Goal: Task Accomplishment & Management: Manage account settings

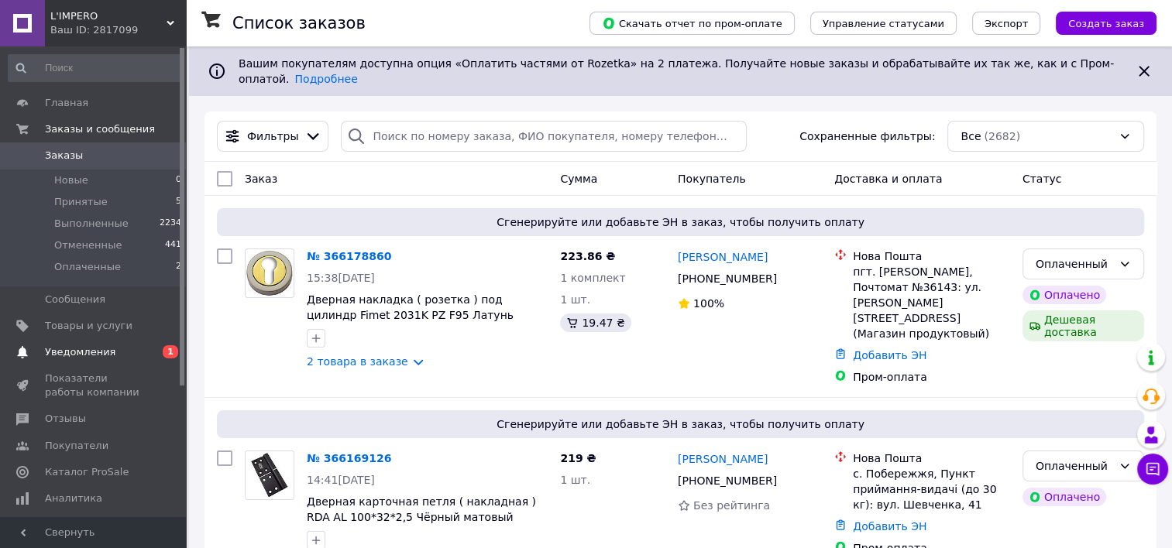
click at [141, 347] on span "Уведомления" at bounding box center [94, 353] width 98 height 14
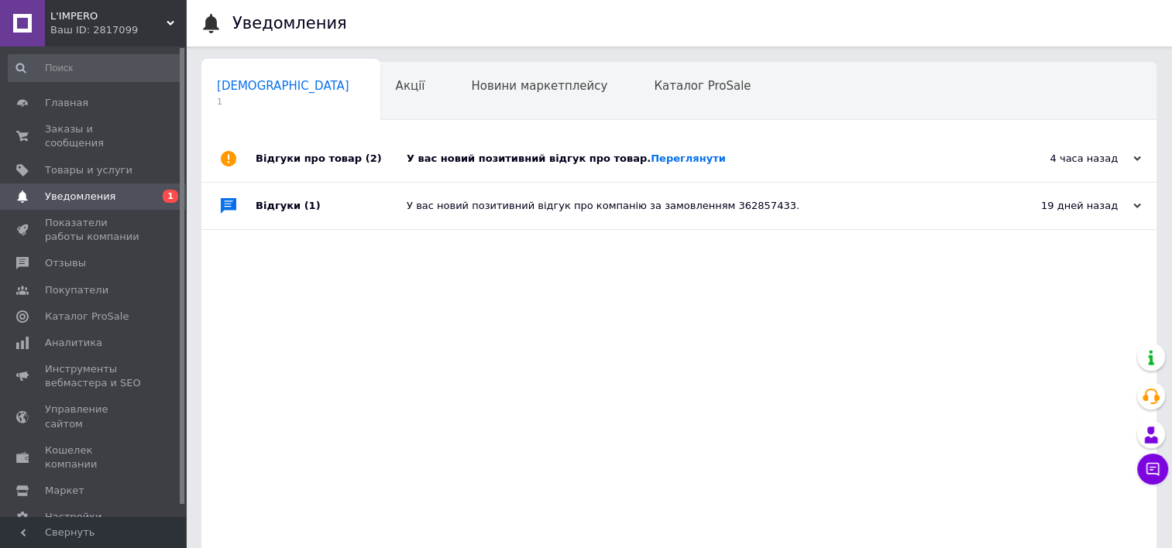
click at [513, 157] on div "У вас новий позитивний відгук про товар. [GEOGRAPHIC_DATA]" at bounding box center [696, 159] width 579 height 14
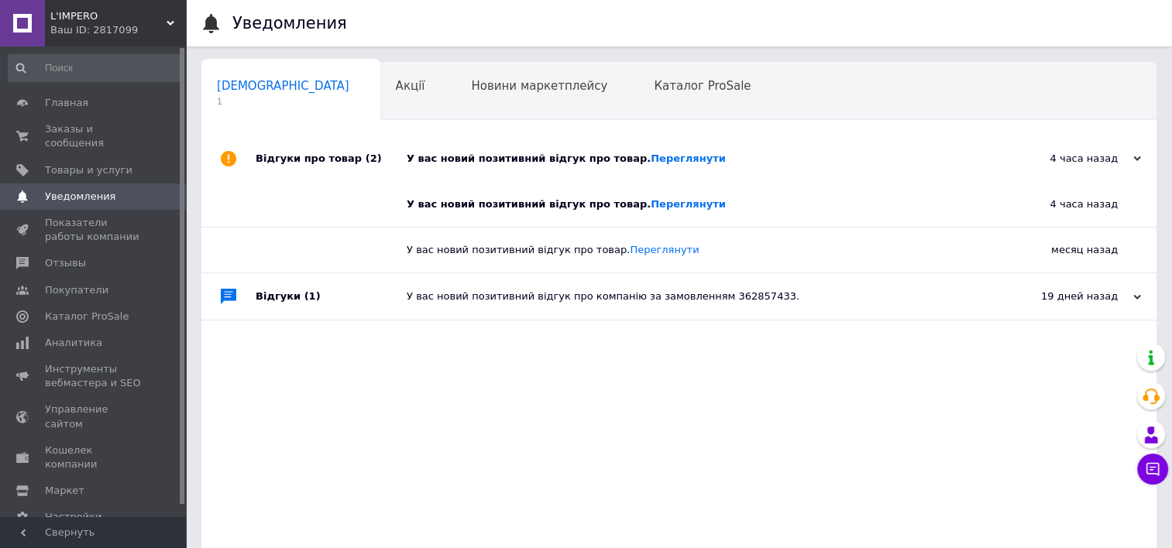
click at [511, 154] on div "У вас новий позитивний відгук про товар. [GEOGRAPHIC_DATA]" at bounding box center [696, 159] width 579 height 14
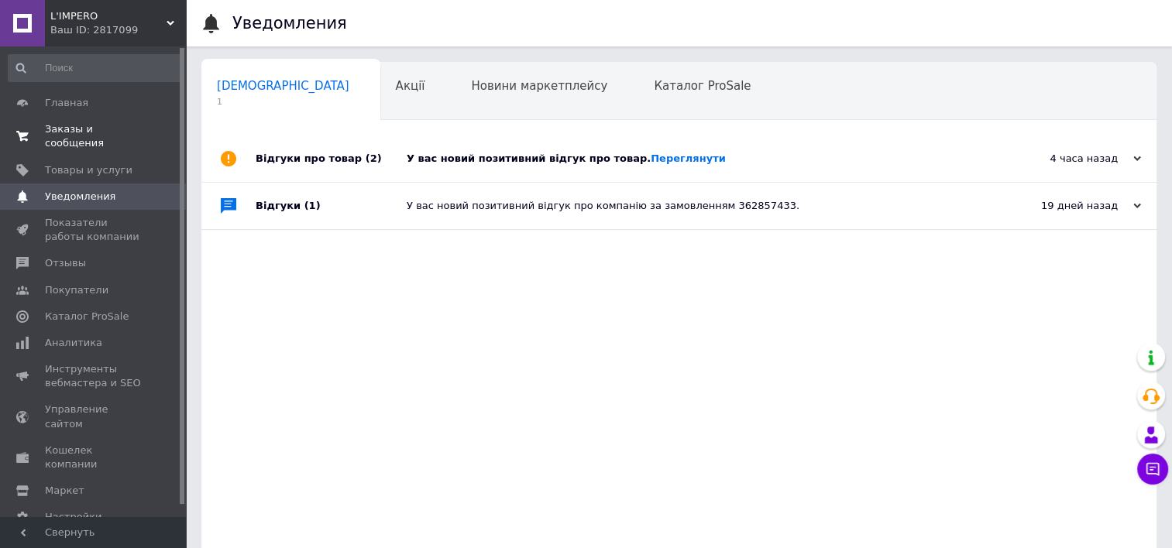
click at [103, 125] on span "Заказы и сообщения" at bounding box center [94, 136] width 98 height 28
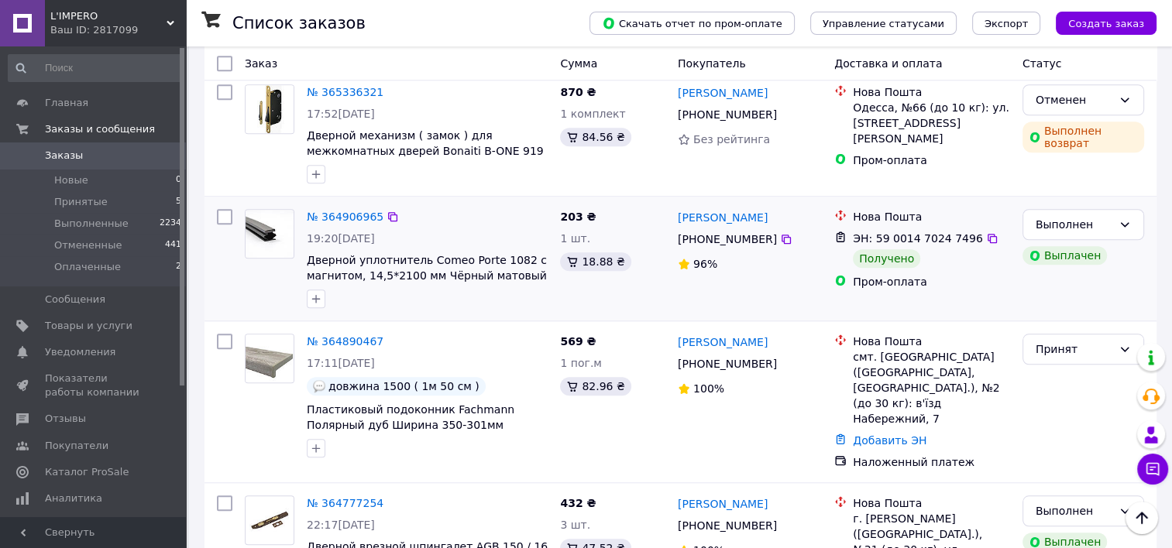
scroll to position [1393, 0]
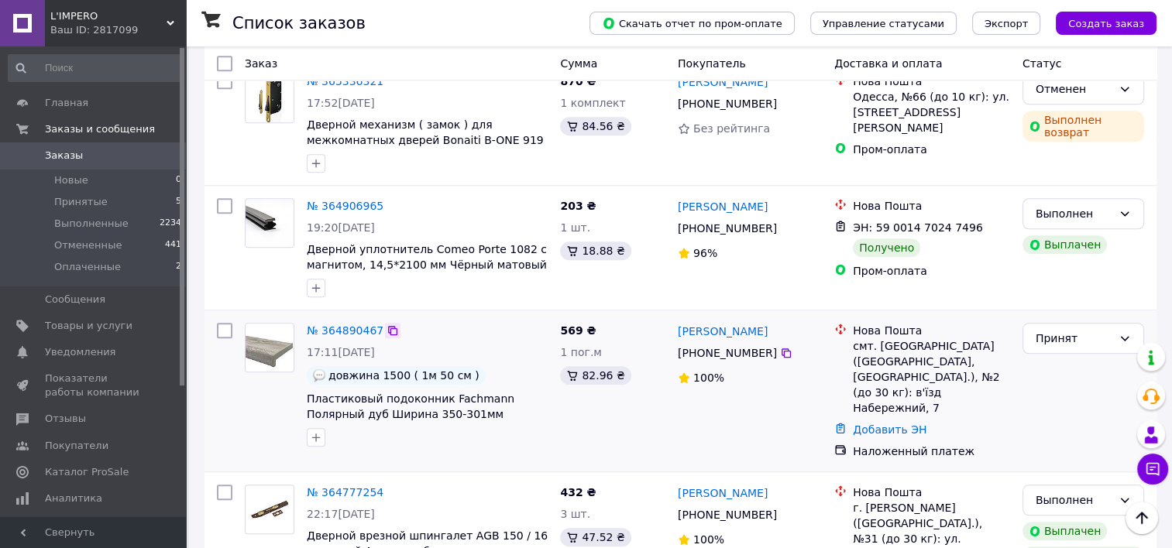
click at [387, 325] on icon at bounding box center [393, 331] width 12 height 12
click at [164, 256] on li "Оплаченные 2" at bounding box center [95, 270] width 191 height 29
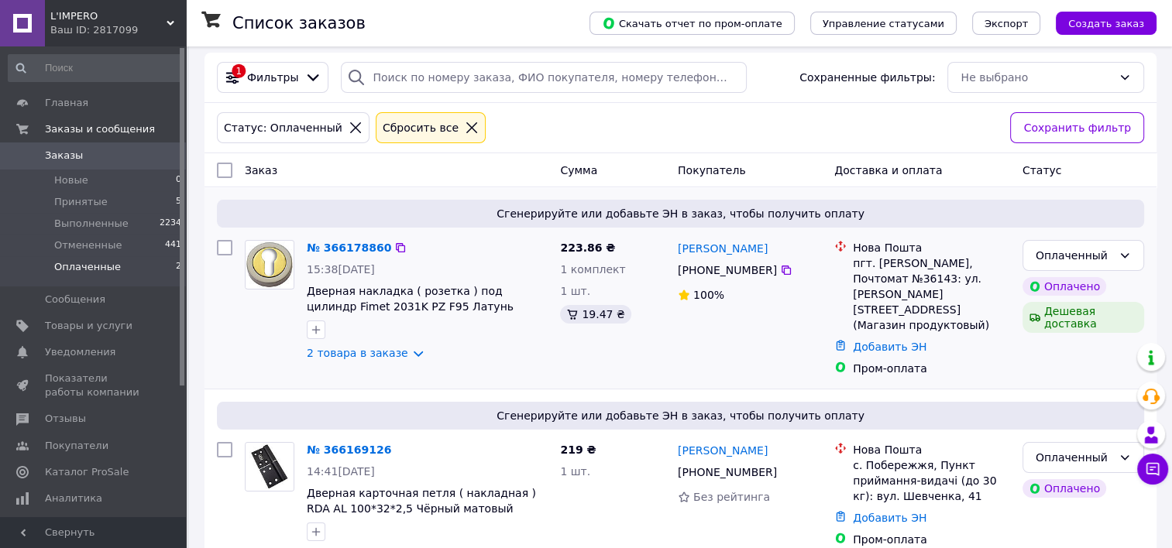
scroll to position [59, 0]
click at [146, 200] on li "Принятые 5" at bounding box center [95, 202] width 191 height 22
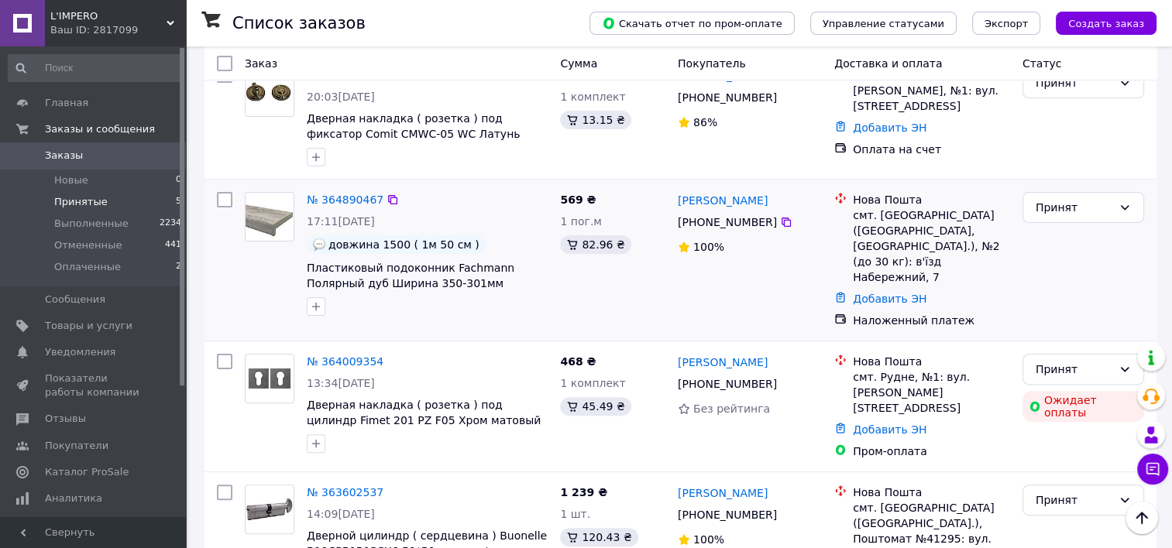
scroll to position [393, 0]
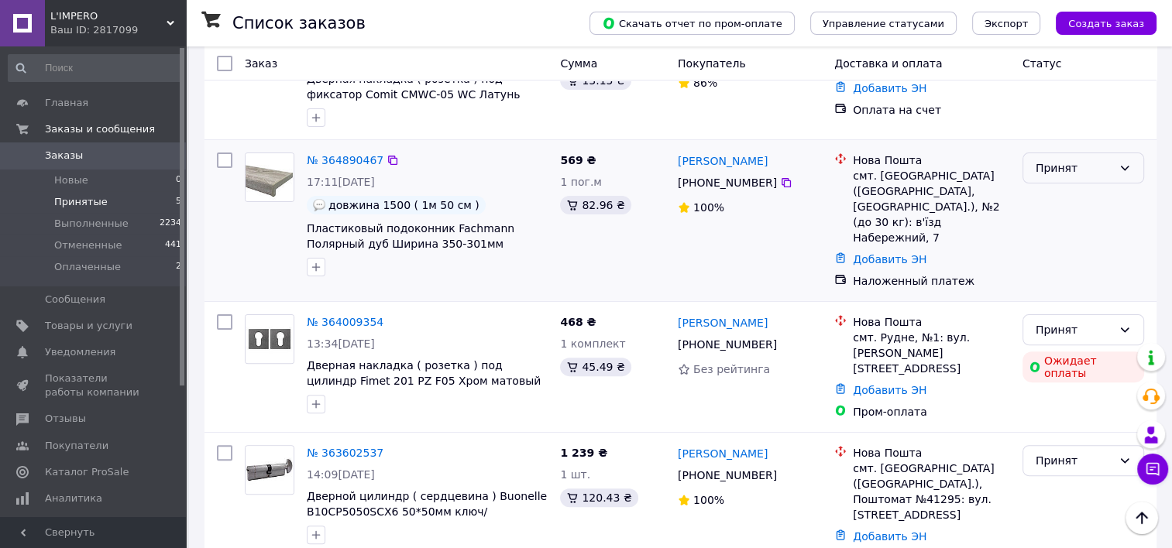
click at [1107, 160] on div "Принят" at bounding box center [1074, 168] width 77 height 17
click at [1088, 170] on li "Выполнен" at bounding box center [1083, 174] width 120 height 28
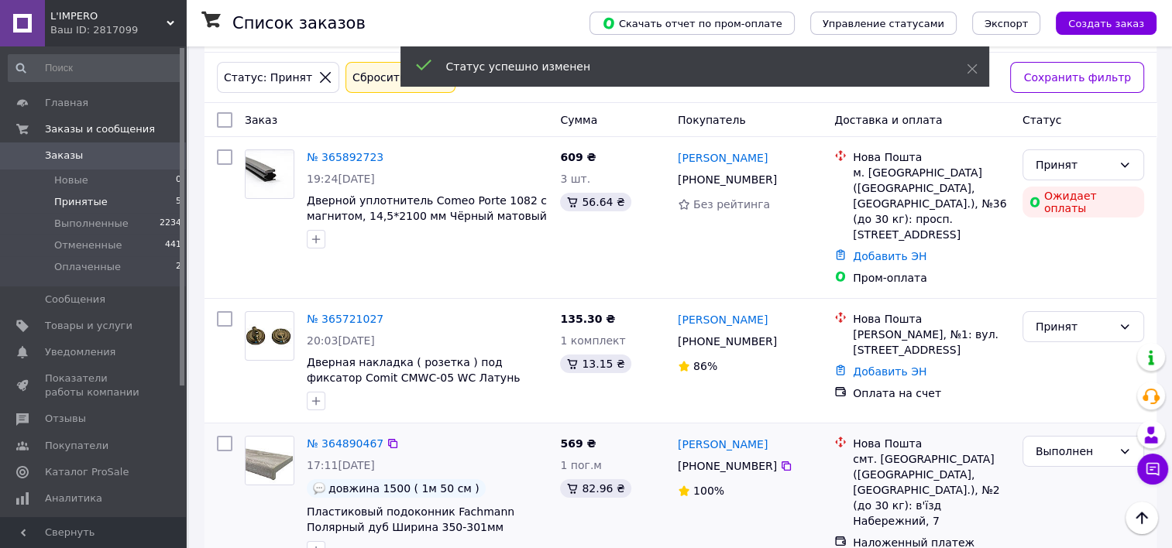
scroll to position [105, 0]
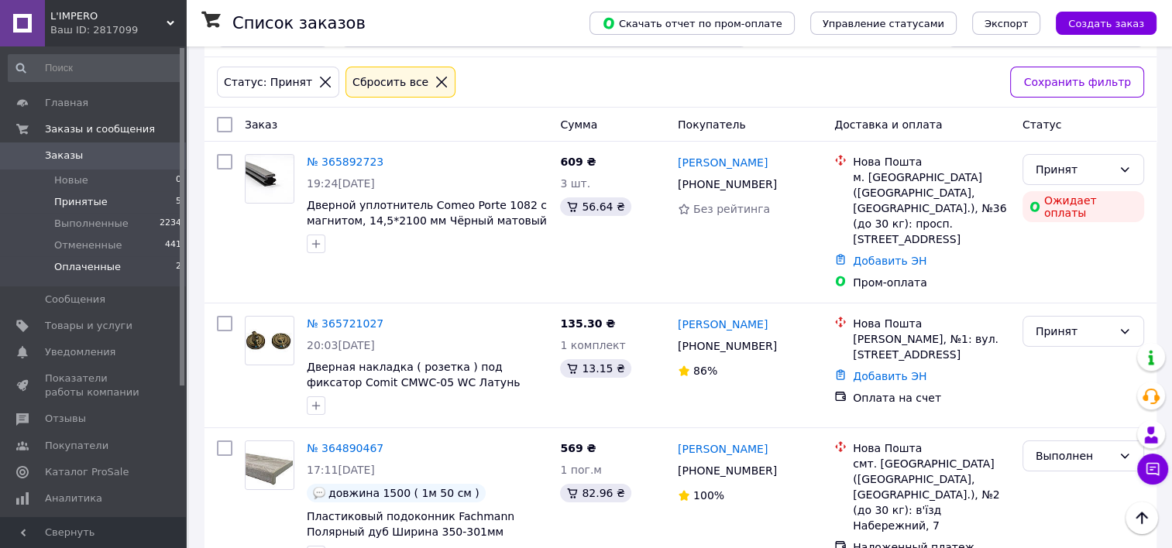
click at [146, 271] on li "Оплаченные 2" at bounding box center [95, 270] width 191 height 29
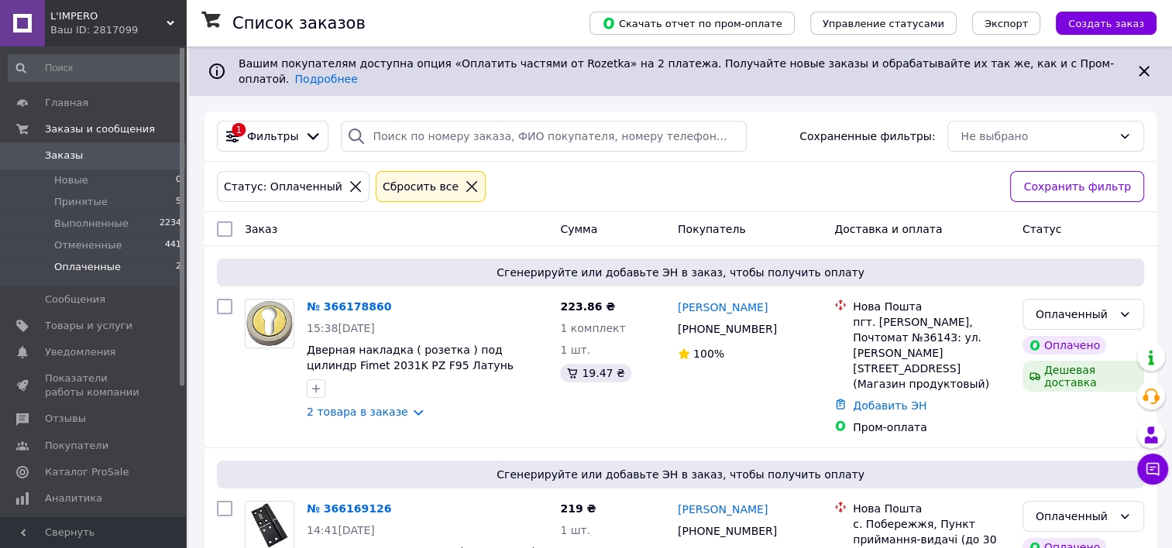
click at [143, 155] on span "0" at bounding box center [164, 156] width 43 height 14
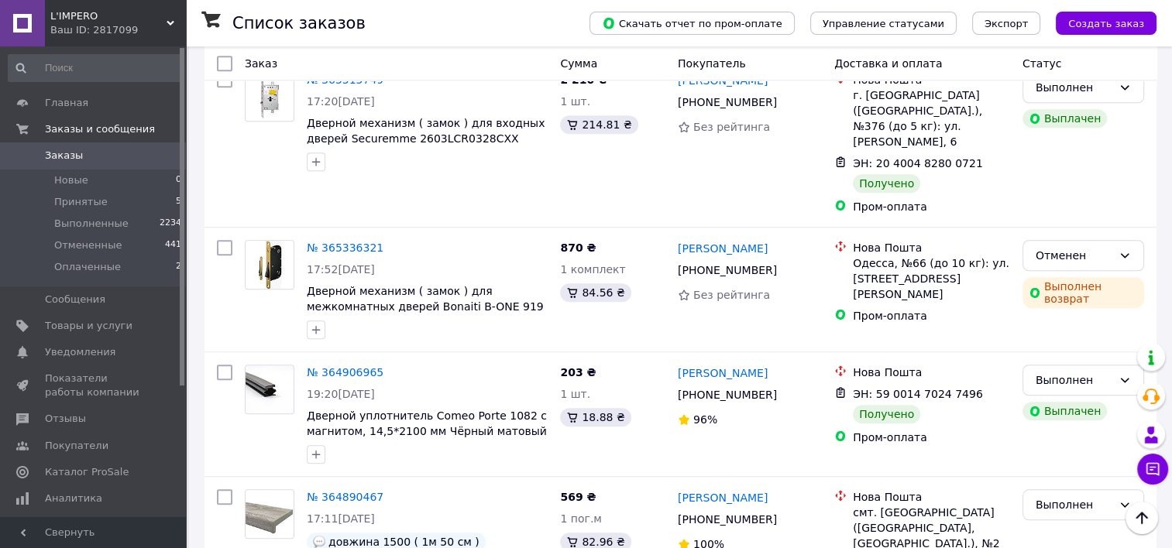
scroll to position [1238, 0]
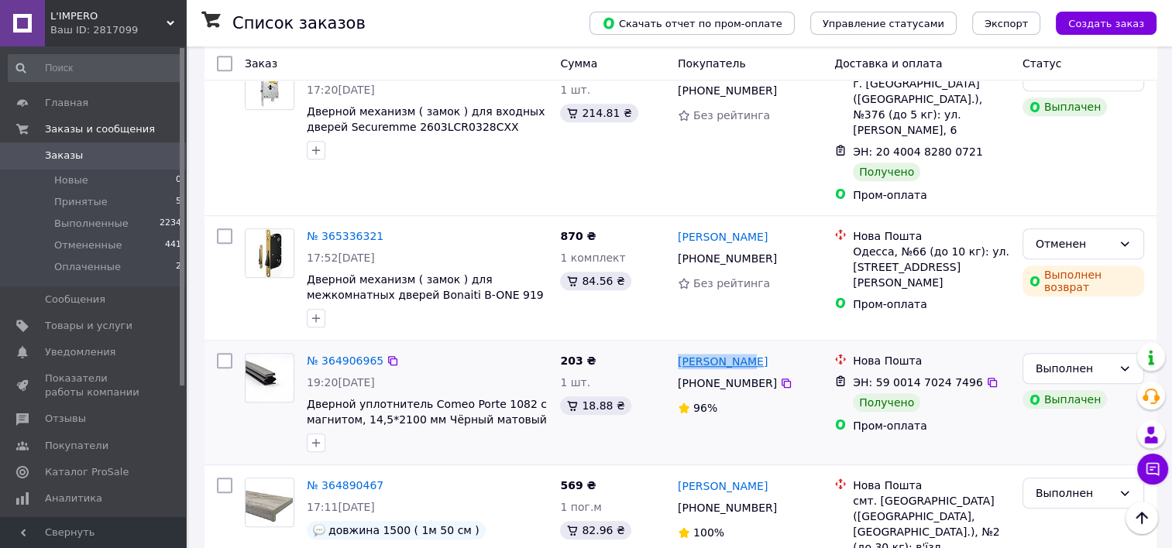
drag, startPoint x: 746, startPoint y: 309, endPoint x: 679, endPoint y: 310, distance: 67.4
click at [679, 352] on div "[PERSON_NAME]" at bounding box center [749, 361] width 147 height 19
copy link "[PERSON_NAME]"
click at [388, 356] on icon at bounding box center [392, 360] width 9 height 9
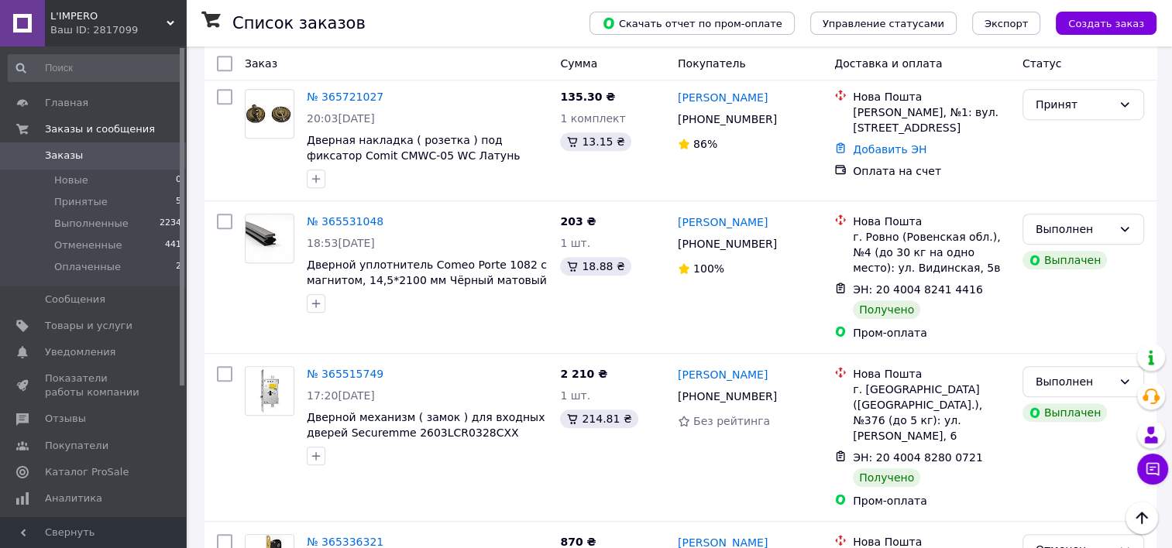
scroll to position [931, 0]
drag, startPoint x: 790, startPoint y: 183, endPoint x: 674, endPoint y: 186, distance: 116.2
click at [674, 208] on div "[PERSON_NAME] [PHONE_NUMBER]%" at bounding box center [750, 277] width 156 height 139
copy link "[PERSON_NAME]"
click at [388, 218] on icon at bounding box center [392, 222] width 9 height 9
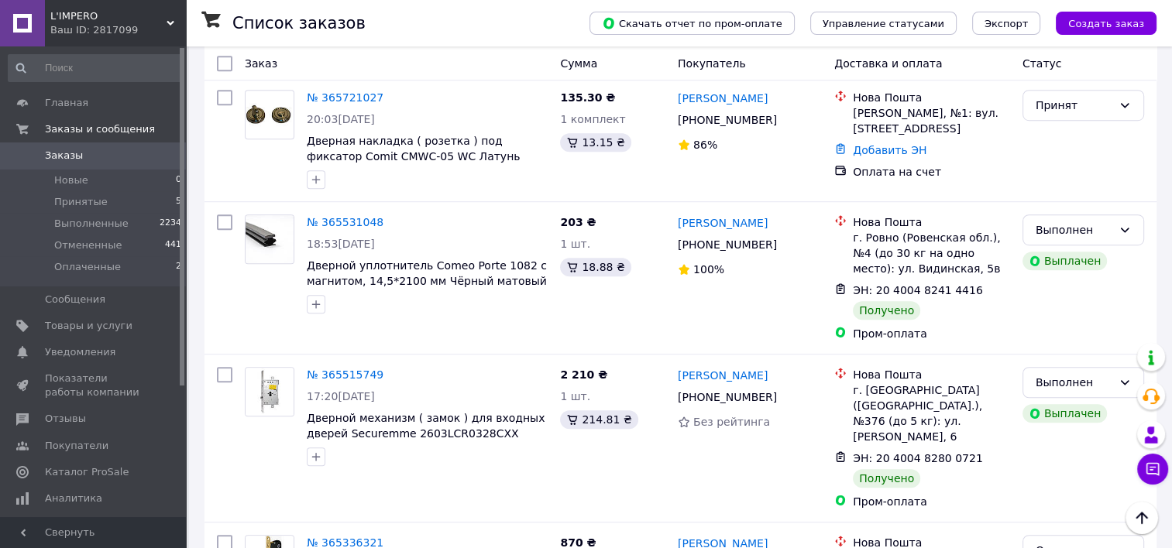
drag, startPoint x: 768, startPoint y: 338, endPoint x: 679, endPoint y: 338, distance: 89.1
click at [679, 366] on div "[PERSON_NAME]" at bounding box center [749, 375] width 147 height 19
copy link "[PERSON_NAME]"
click at [387, 369] on icon at bounding box center [393, 375] width 12 height 12
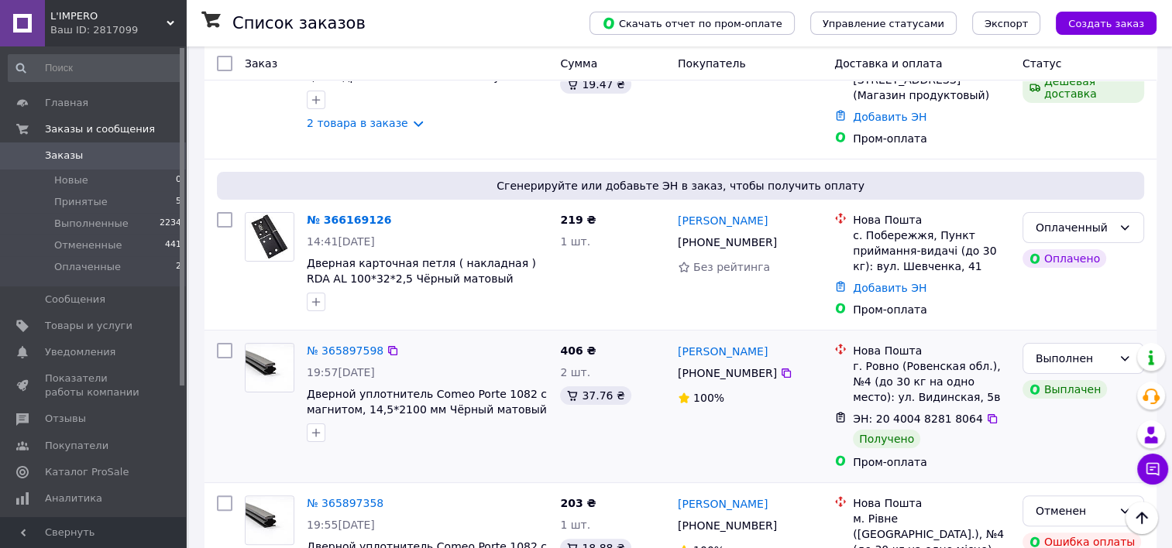
scroll to position [238, 0]
drag, startPoint x: 787, startPoint y: 329, endPoint x: 681, endPoint y: 332, distance: 106.2
click at [681, 342] on div "[PERSON_NAME]" at bounding box center [749, 351] width 147 height 19
copy link "[PERSON_NAME]"
click at [387, 346] on icon at bounding box center [393, 352] width 12 height 12
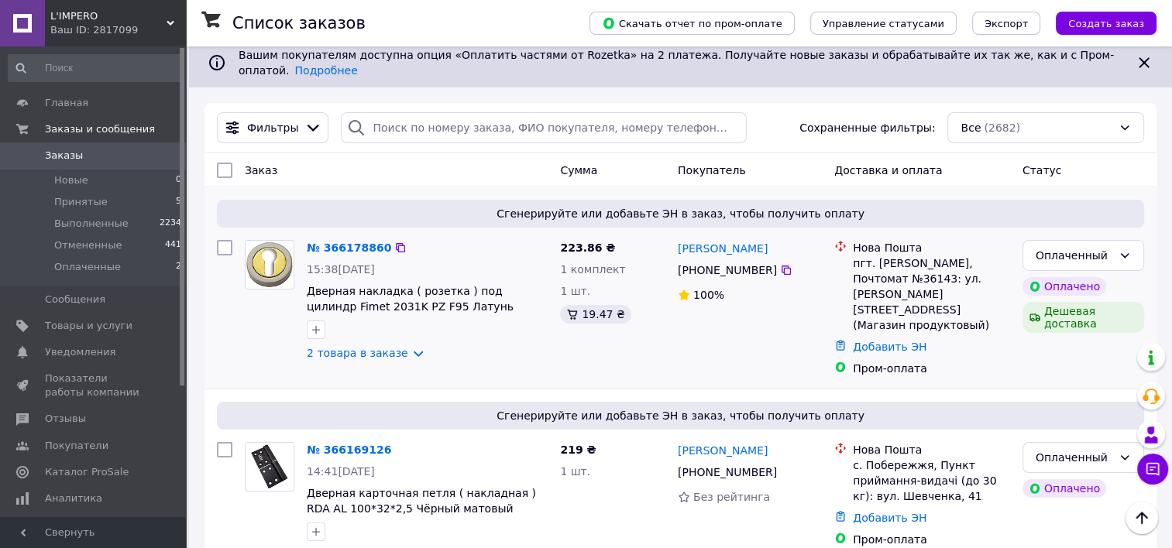
scroll to position [0, 0]
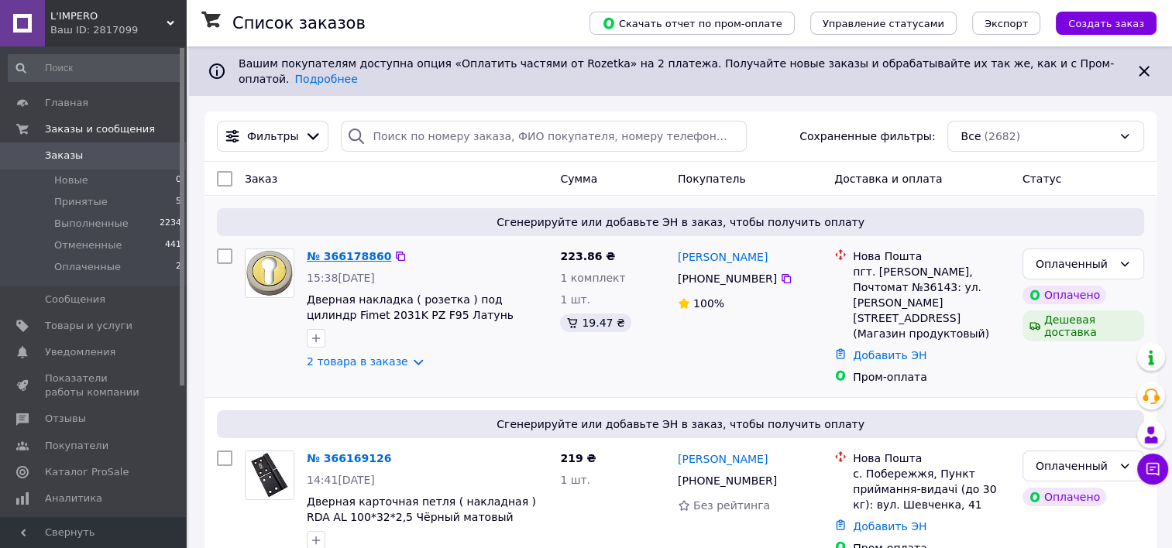
drag, startPoint x: 353, startPoint y: 236, endPoint x: 336, endPoint y: 245, distance: 19.1
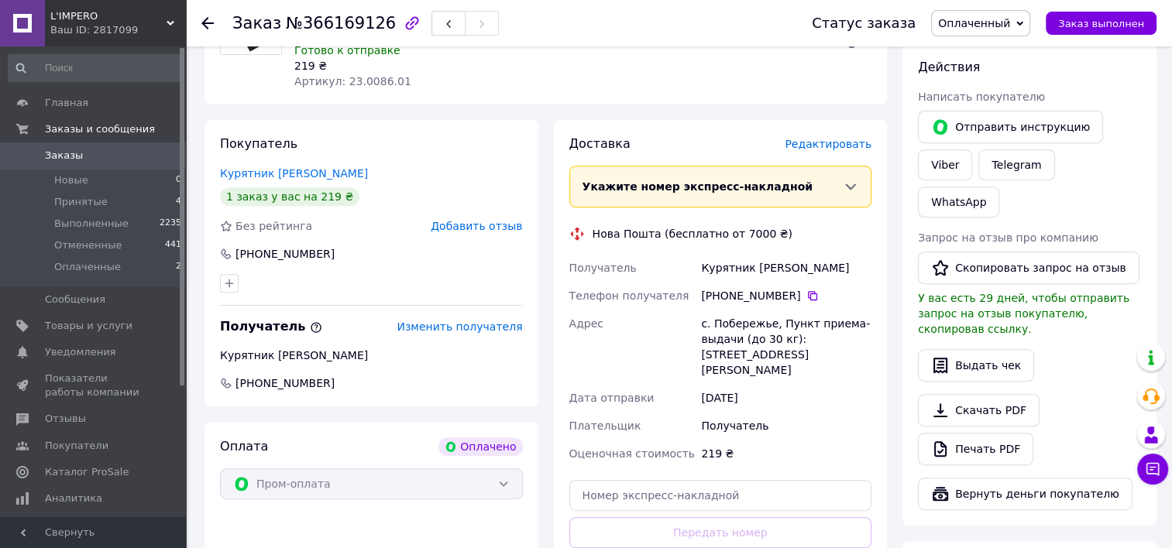
scroll to position [617, 0]
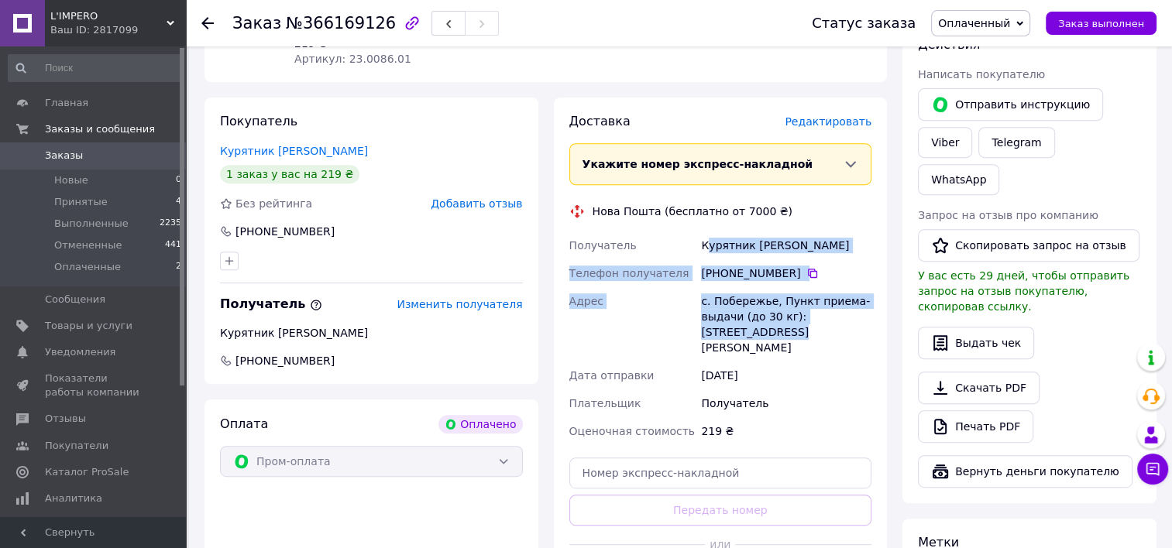
drag, startPoint x: 704, startPoint y: 248, endPoint x: 750, endPoint y: 332, distance: 95.3
click at [750, 332] on div "Получатель Курятник Іван Телефон получателя +380 96 678 70 49   Адрес с. Побере…" at bounding box center [720, 339] width 309 height 214
click at [750, 332] on div "с. Побережье, Пункт приема-выдачи (до 30 кг): ул. Шевченко, 41" at bounding box center [786, 324] width 177 height 74
drag, startPoint x: 702, startPoint y: 242, endPoint x: 736, endPoint y: 328, distance: 92.5
click at [736, 328] on div "Получатель Курятник Іван Телефон получателя +380 96 678 70 49   Адрес с. Побере…" at bounding box center [720, 339] width 309 height 214
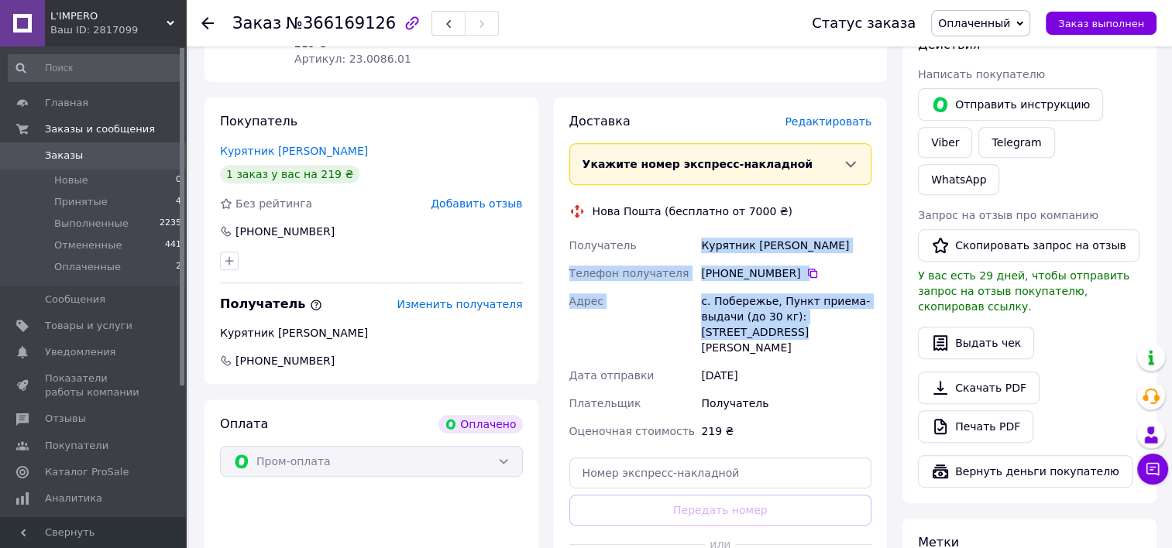
copy div "Курятник Іван Телефон получателя +380 96 678 70 49   Адрес с. Побережье, Пункт …"
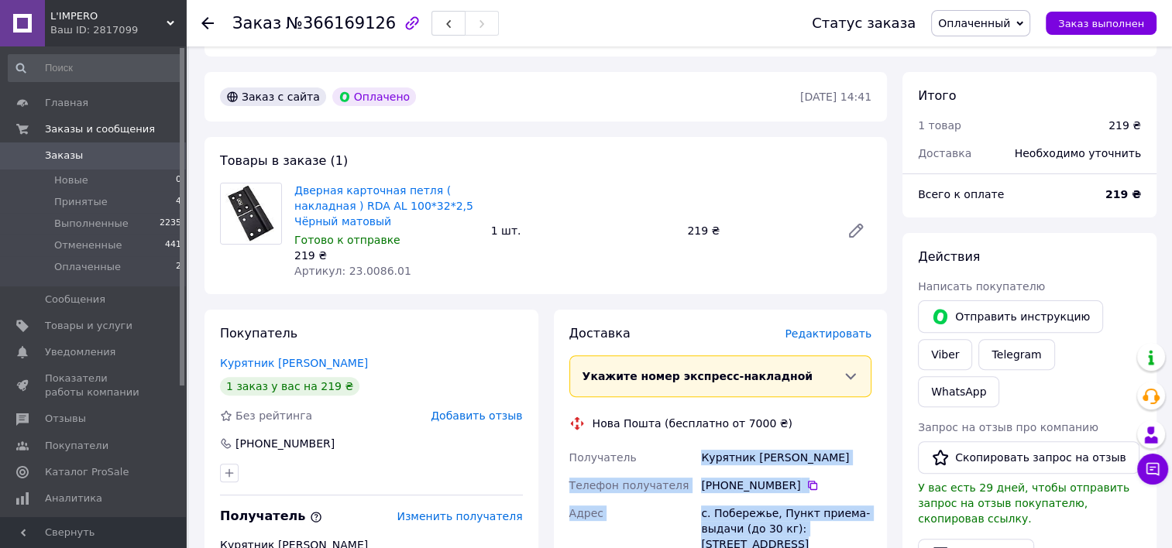
scroll to position [386, 0]
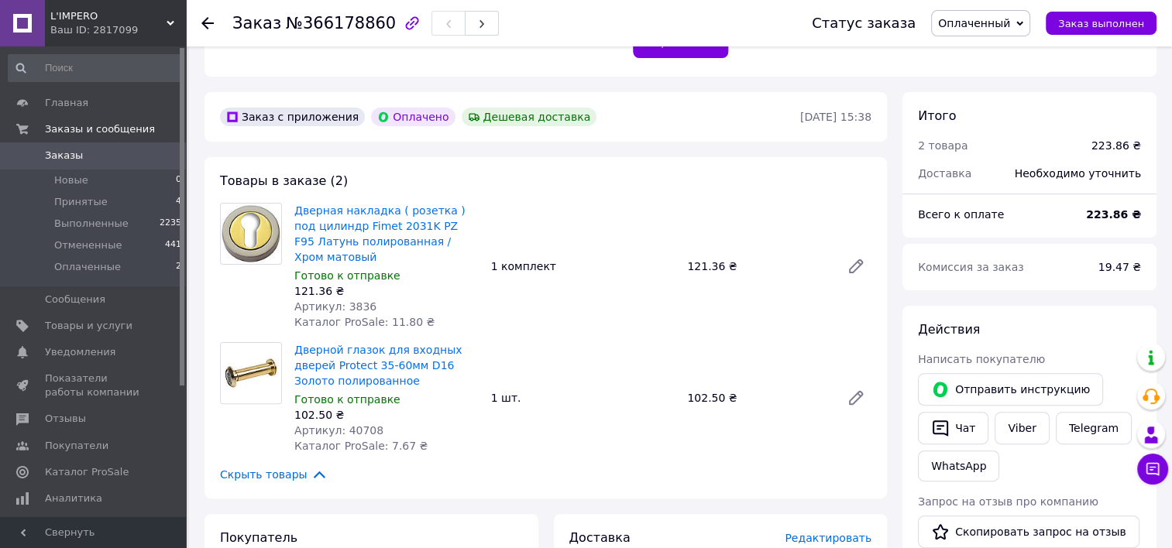
scroll to position [387, 0]
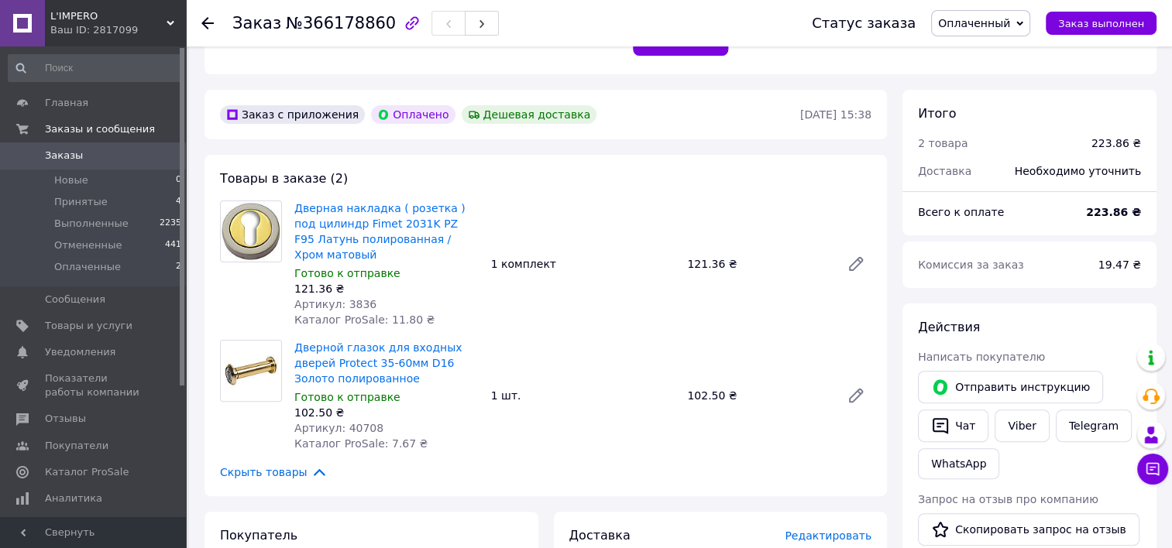
click at [350, 298] on span "Артикул: 3836" at bounding box center [335, 304] width 82 height 12
copy span "3836"
click at [362, 422] on span "Артикул: 40708" at bounding box center [338, 428] width 89 height 12
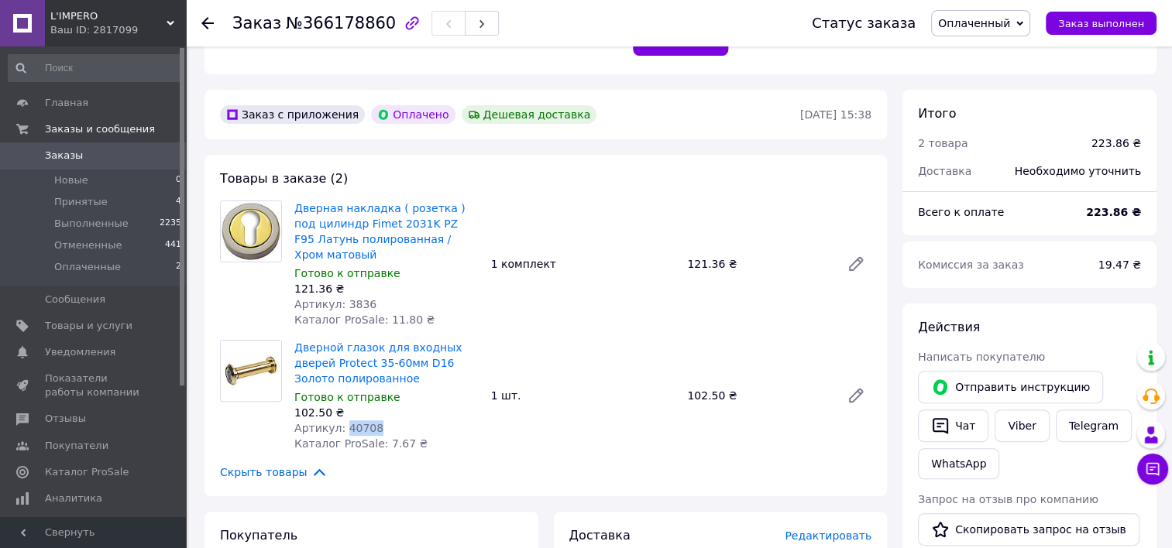
copy span "40708"
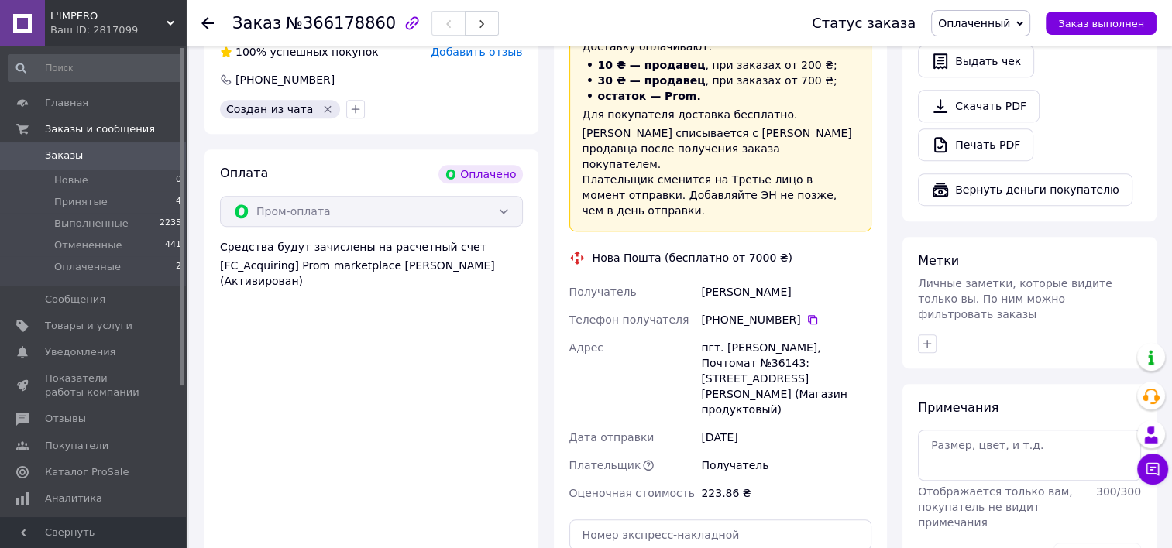
scroll to position [1007, 0]
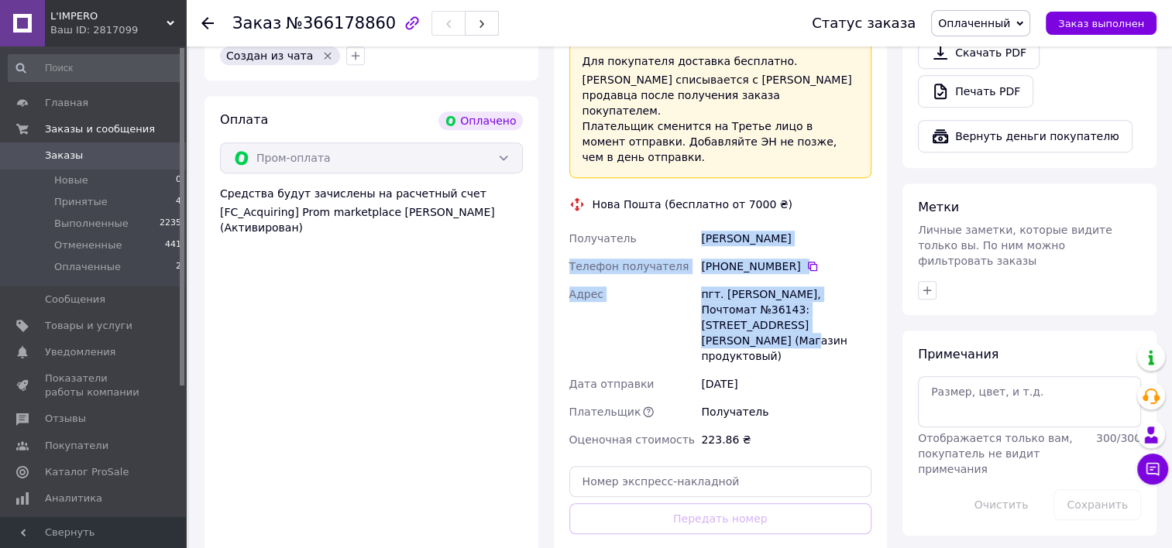
drag, startPoint x: 703, startPoint y: 204, endPoint x: 785, endPoint y: 294, distance: 121.8
click at [785, 294] on div "Получатель Магдич Олександр Телефон получателя +380 67 575 91 23   Адрес пгт. С…" at bounding box center [720, 339] width 309 height 229
copy div "Магдич Олександр Телефон получателя +380 67 575 91 23   Адрес пгт. Солоницевка,…"
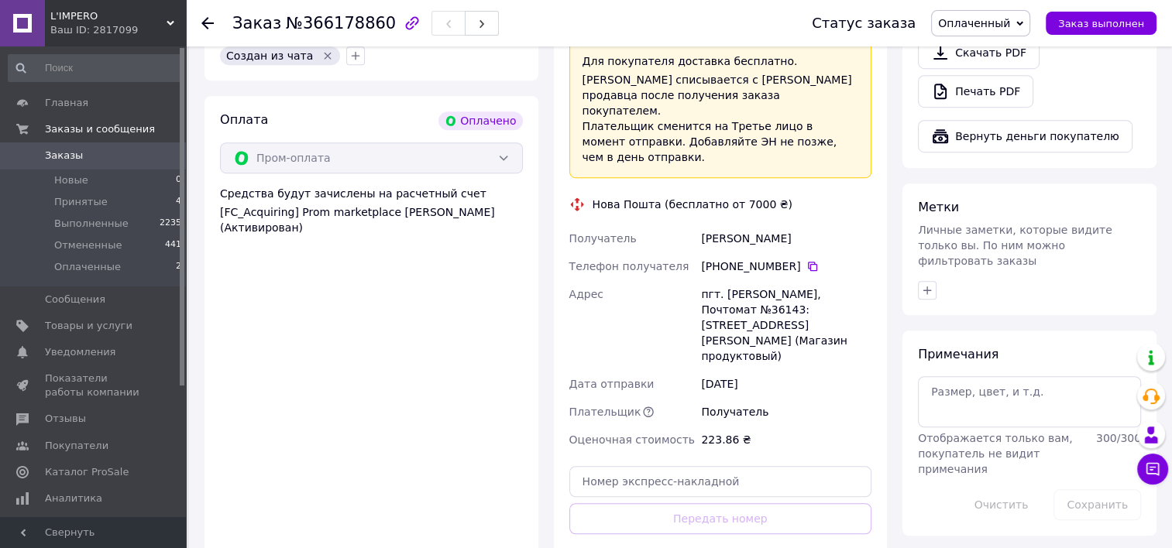
click at [763, 398] on div "Получатель" at bounding box center [786, 412] width 177 height 28
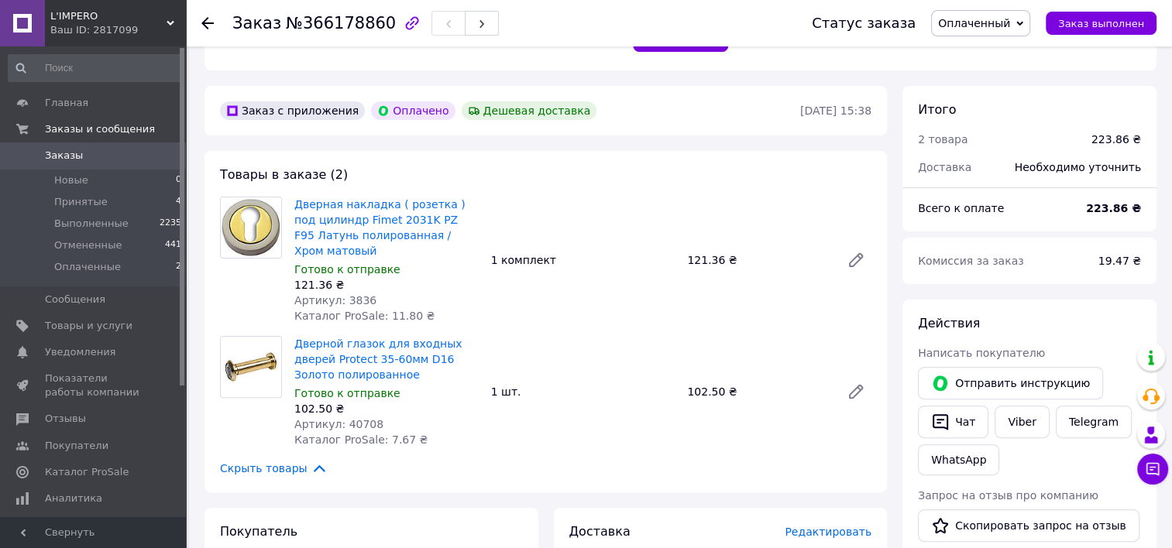
scroll to position [310, 0]
